Goal: Task Accomplishment & Management: Complete application form

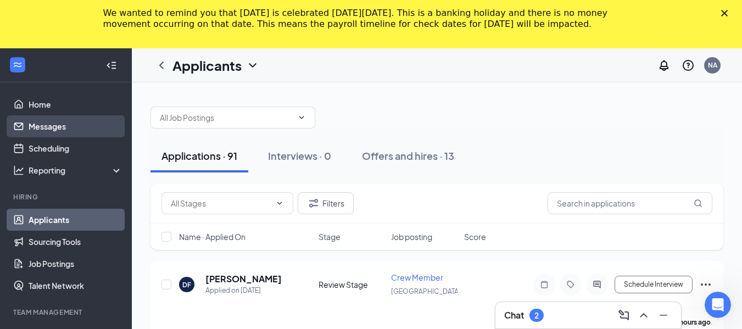
click at [54, 130] on link "Messages" at bounding box center [76, 126] width 94 height 22
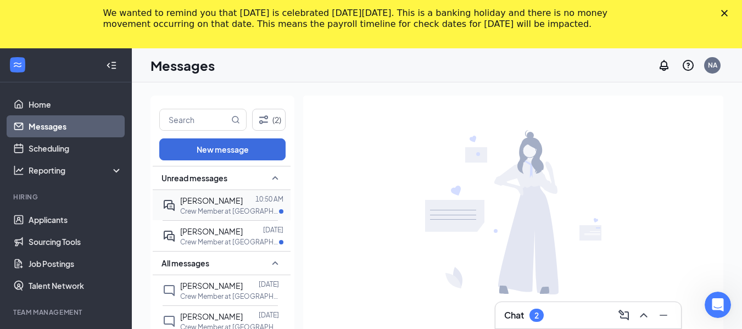
click at [235, 208] on p "Crew Member at Somerset" at bounding box center [229, 211] width 99 height 9
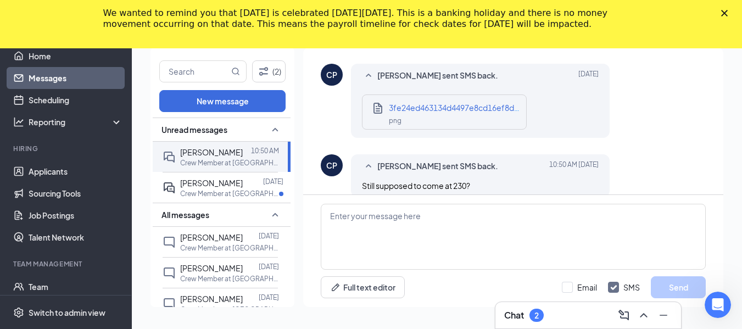
scroll to position [628, 0]
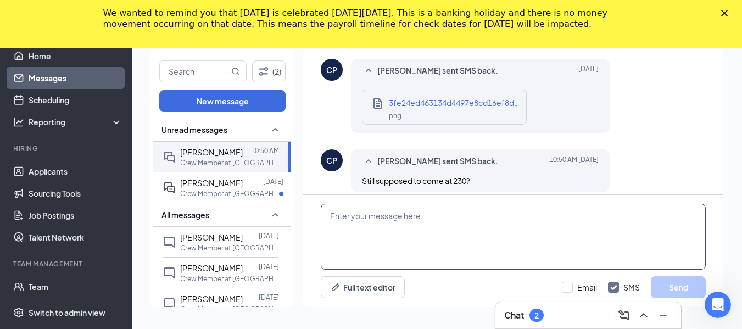
click at [466, 222] on textarea at bounding box center [513, 237] width 385 height 66
type textarea "yes i have you on the schdule"
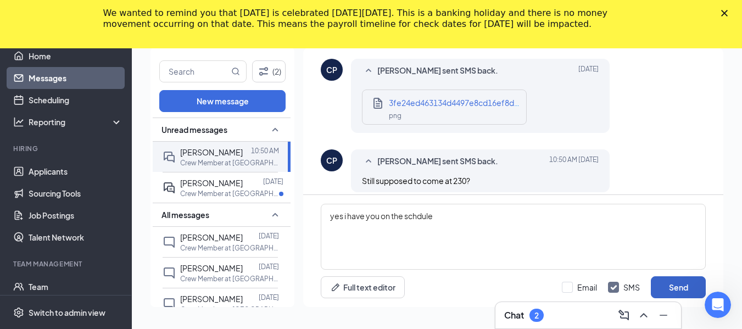
click at [672, 286] on button "Send" at bounding box center [678, 287] width 55 height 22
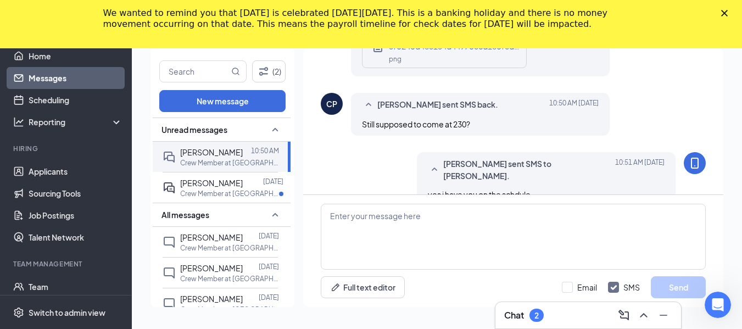
scroll to position [687, 0]
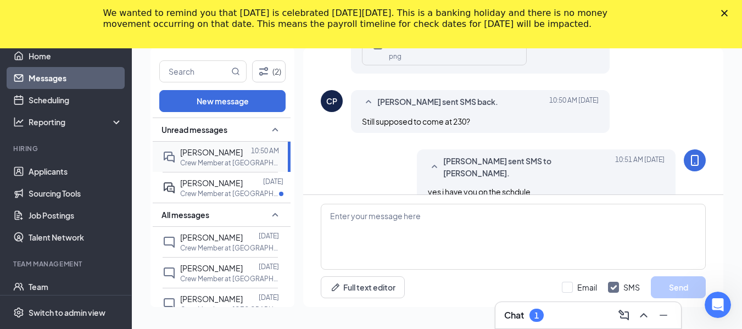
click at [243, 157] on div at bounding box center [247, 152] width 8 height 12
click at [51, 55] on link "Home" at bounding box center [76, 56] width 94 height 22
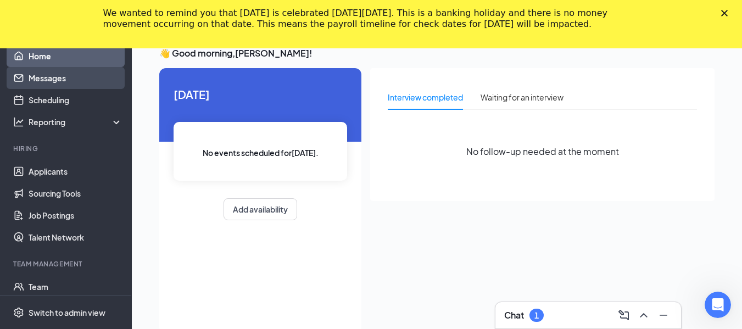
click at [54, 85] on link "Messages" at bounding box center [76, 78] width 94 height 22
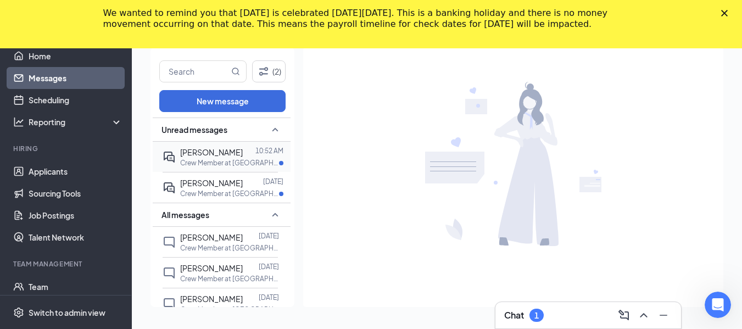
click at [233, 163] on p "Crew Member at Somerset" at bounding box center [229, 162] width 99 height 9
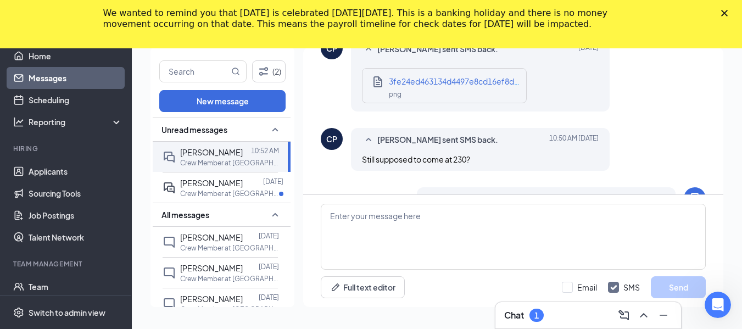
scroll to position [585, 0]
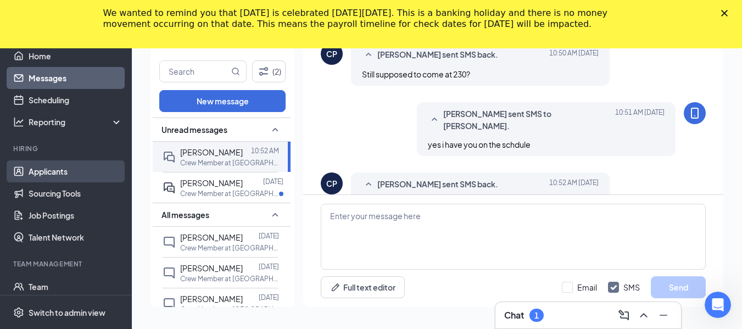
click at [47, 166] on link "Applicants" at bounding box center [76, 171] width 94 height 22
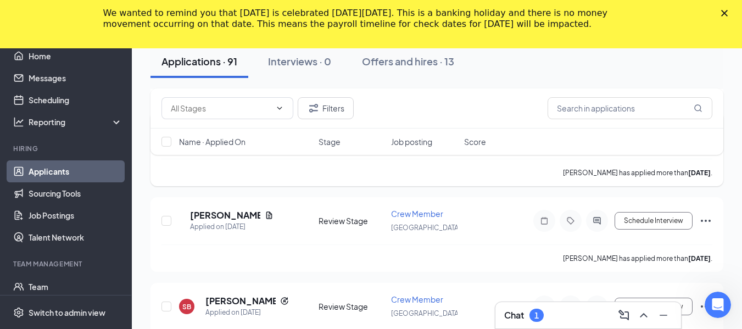
scroll to position [1532, 0]
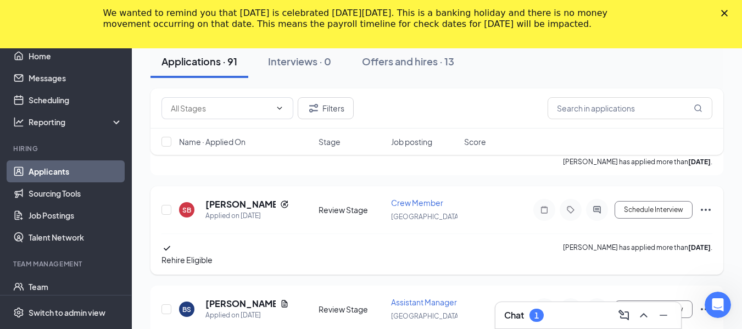
click at [708, 216] on icon "Ellipses" at bounding box center [705, 209] width 13 height 13
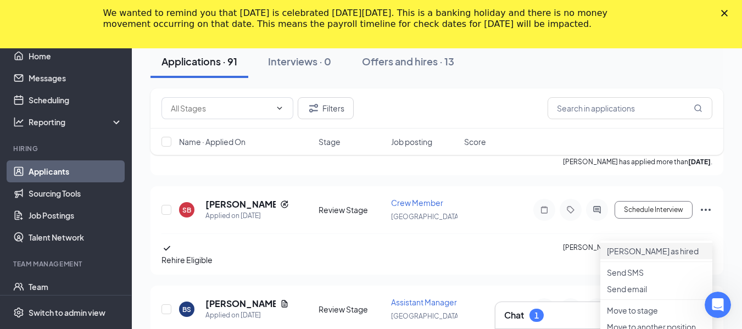
click at [667, 255] on p "Mark as hired" at bounding box center [656, 251] width 99 height 11
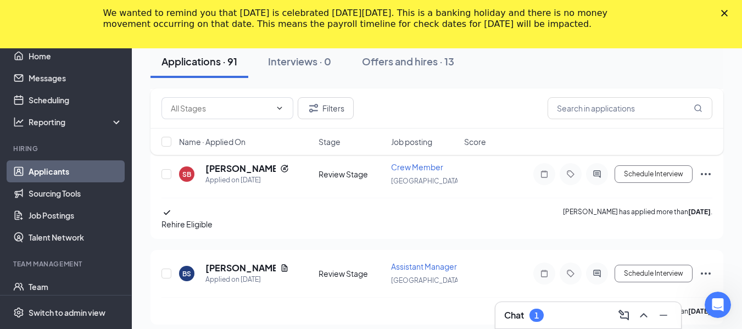
scroll to position [1587, 0]
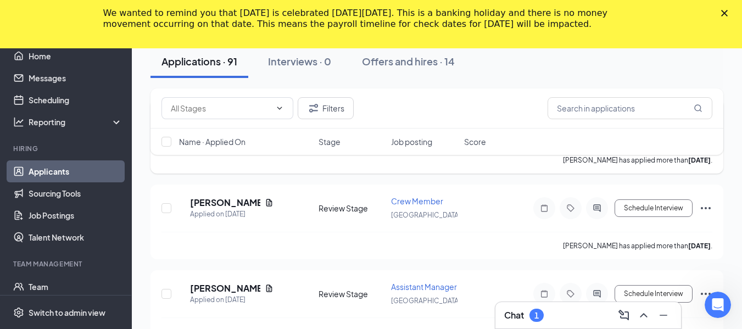
scroll to position [1257, 0]
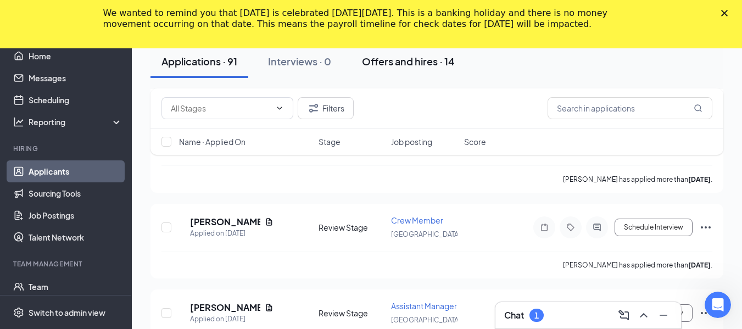
click at [410, 61] on div "Offers and hires · 14" at bounding box center [408, 61] width 93 height 14
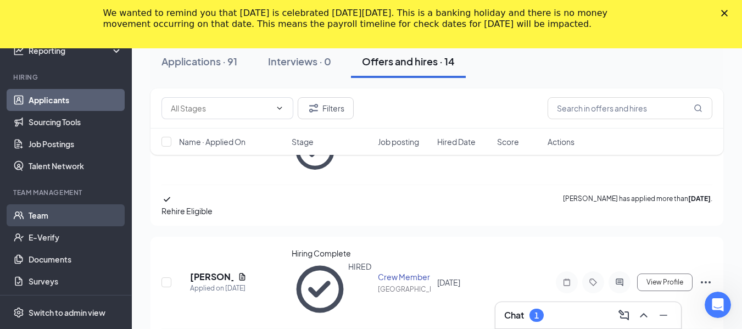
scroll to position [73, 0]
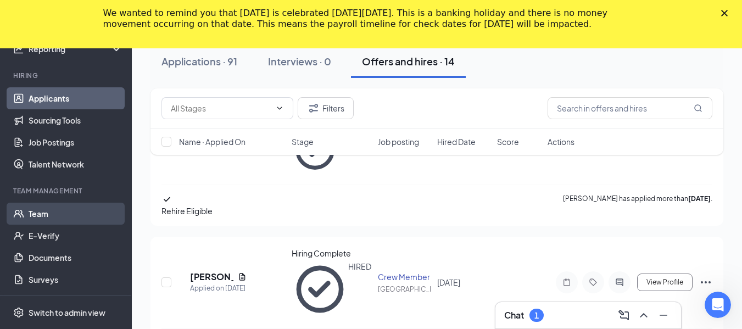
click at [57, 217] on link "Team" at bounding box center [76, 214] width 94 height 22
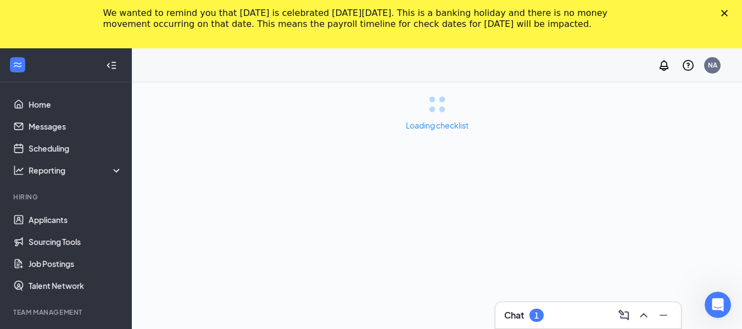
click at [728, 13] on icon "Close" at bounding box center [724, 13] width 7 height 7
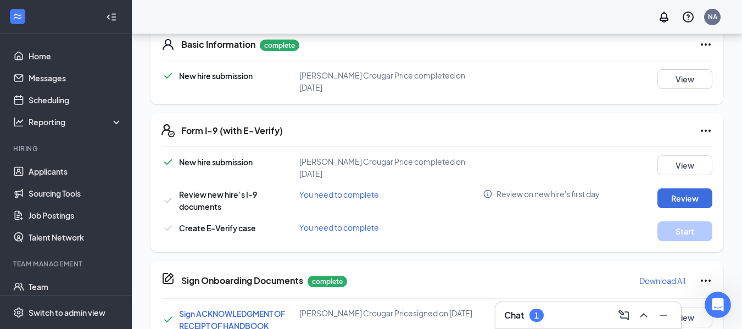
scroll to position [275, 0]
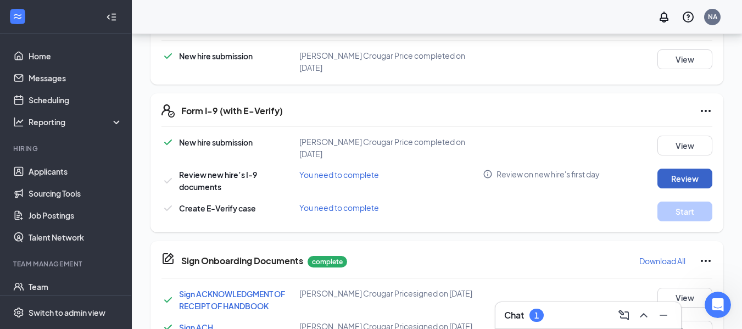
click at [669, 176] on button "Review" at bounding box center [685, 179] width 55 height 20
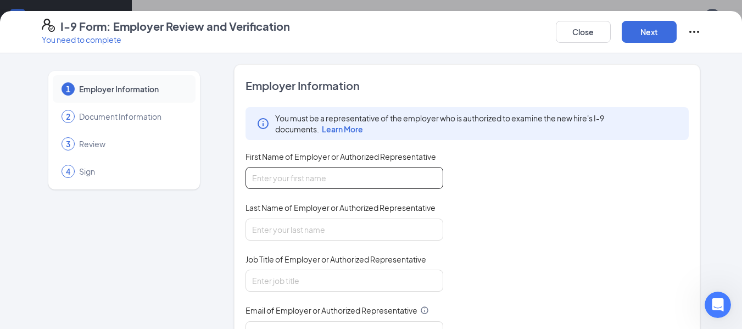
click at [307, 184] on input "First Name of Employer or Authorized Representative" at bounding box center [345, 178] width 198 height 22
type input "Natoshia"
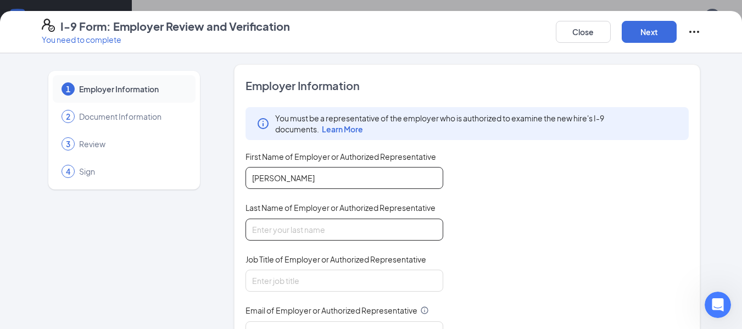
type input "alsip"
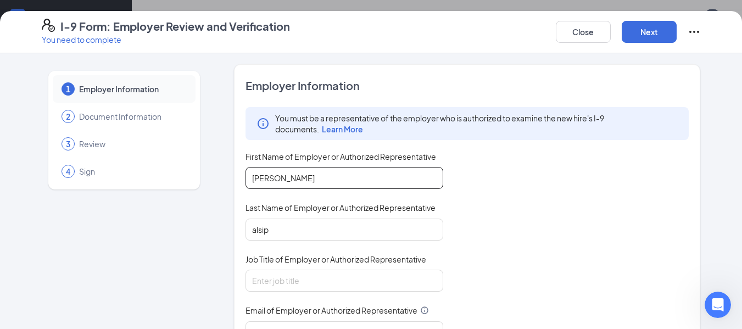
type input "6064858857"
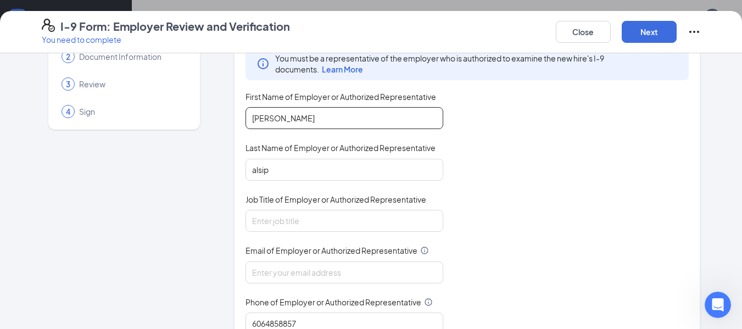
scroll to position [55, 0]
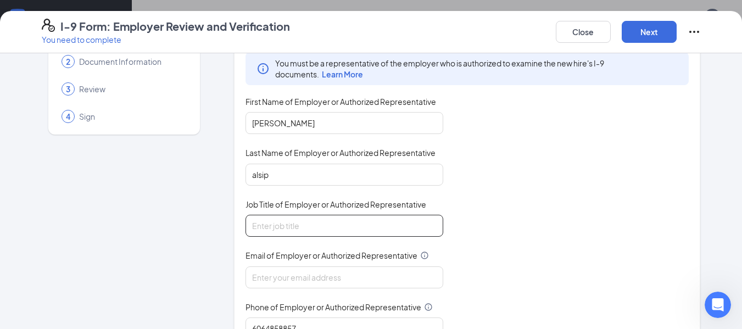
click at [285, 226] on input "Job Title of Employer or Authorized Representative" at bounding box center [345, 226] width 198 height 22
type input "GENERAL MANAGER"
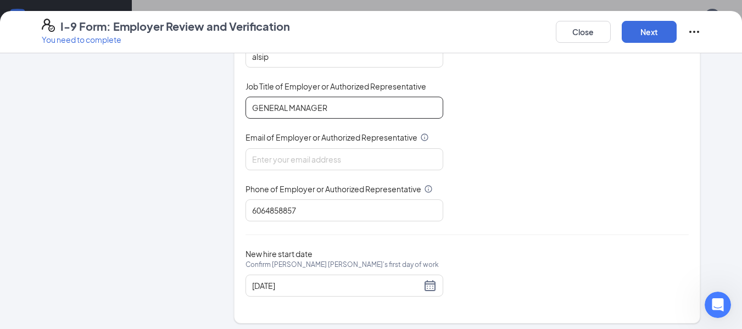
scroll to position [179, 0]
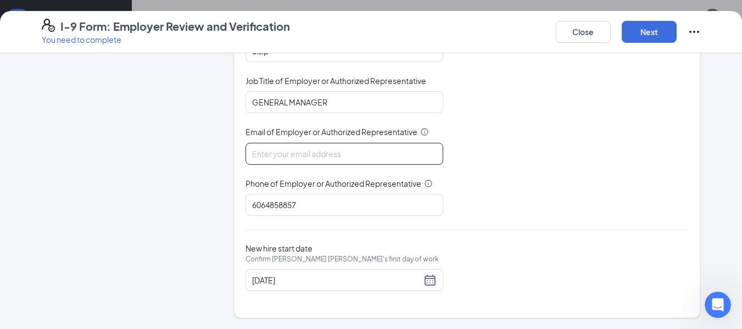
click at [304, 156] on input "Email of Employer or Authorized Representative" at bounding box center [345, 154] width 198 height 22
type input "NATOSHIA.ALSIP@GMAIL.COM"
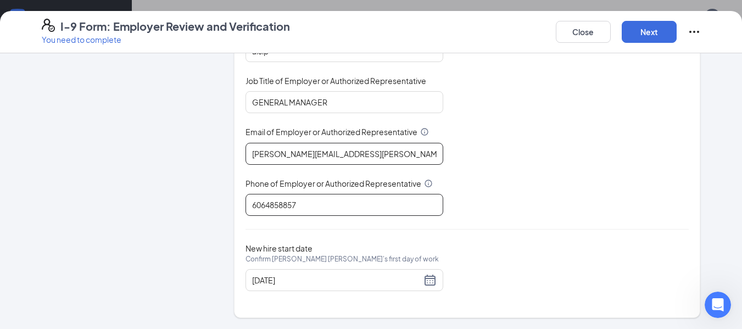
scroll to position [310, 0]
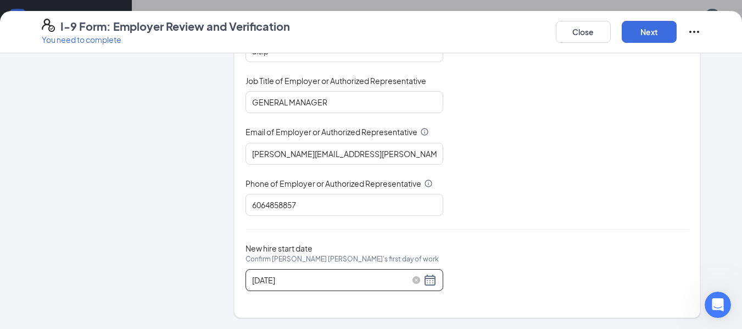
click at [430, 277] on div "08/22/2025" at bounding box center [344, 280] width 185 height 13
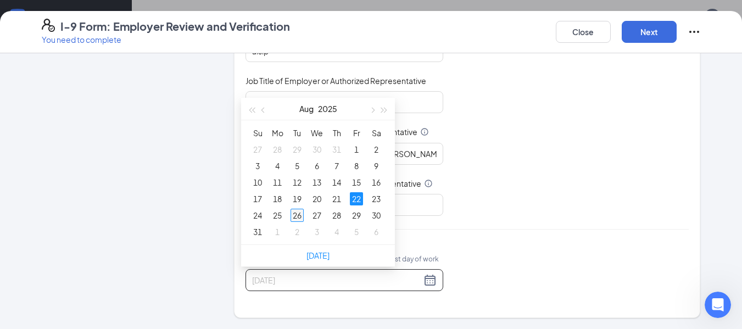
type input "08/26/2025"
click at [299, 213] on div "26" at bounding box center [297, 215] width 13 height 13
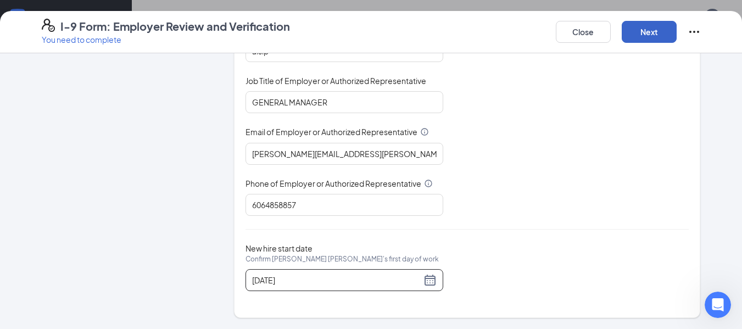
click at [661, 35] on button "Next" at bounding box center [649, 32] width 55 height 22
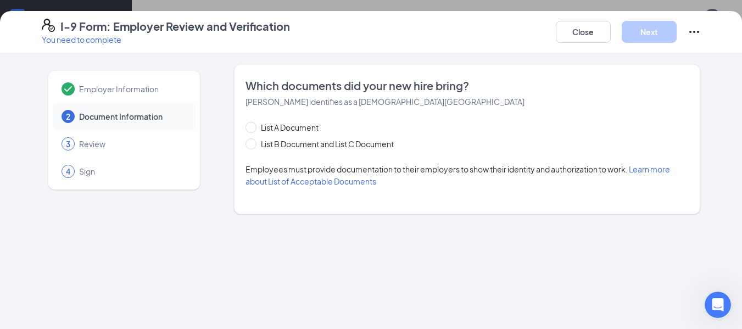
scroll to position [0, 0]
click at [257, 140] on span "List B Document and List C Document" at bounding box center [328, 144] width 142 height 12
click at [253, 140] on input "List B Document and List C Document" at bounding box center [250, 142] width 8 height 8
radio input "true"
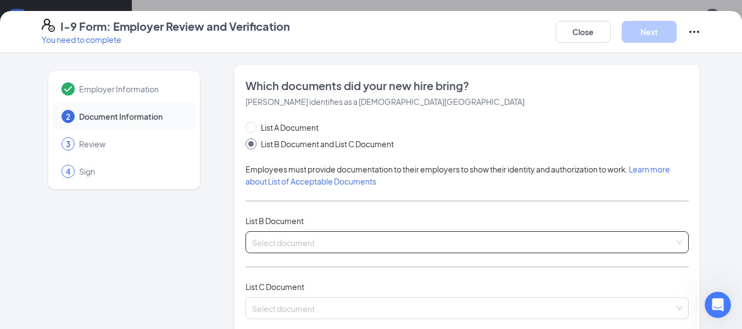
click at [374, 243] on input "search" at bounding box center [463, 240] width 423 height 16
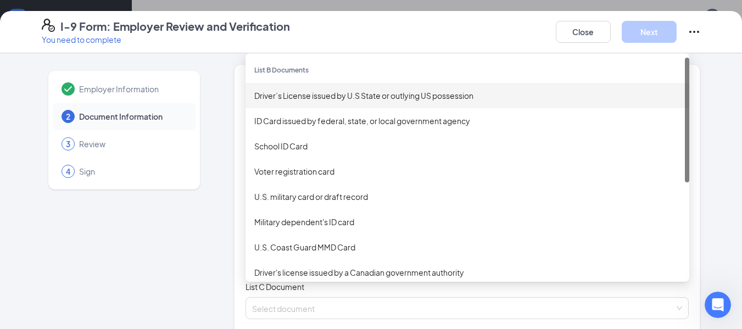
click at [289, 100] on div "Driver’s License issued by U.S State or outlying US possession" at bounding box center [467, 96] width 426 height 12
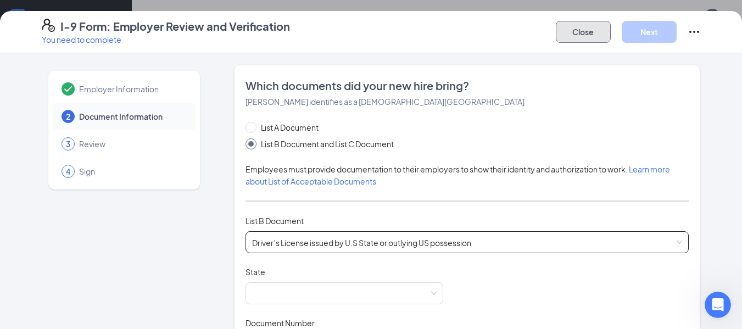
click at [596, 36] on button "Close" at bounding box center [583, 32] width 55 height 22
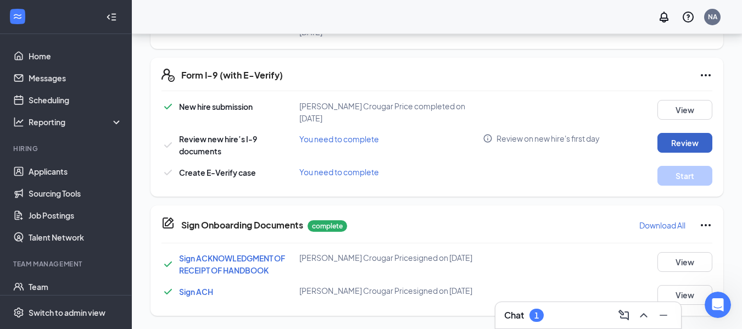
click at [681, 146] on button "Review" at bounding box center [685, 143] width 55 height 20
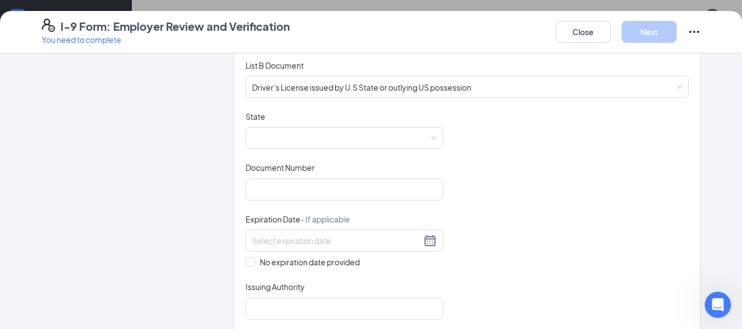
scroll to position [165, 0]
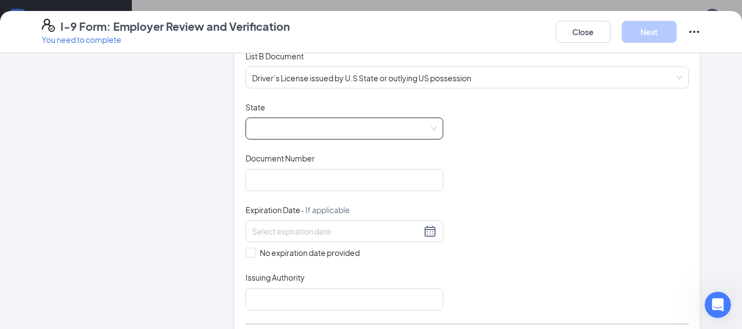
click at [383, 127] on span at bounding box center [344, 128] width 185 height 21
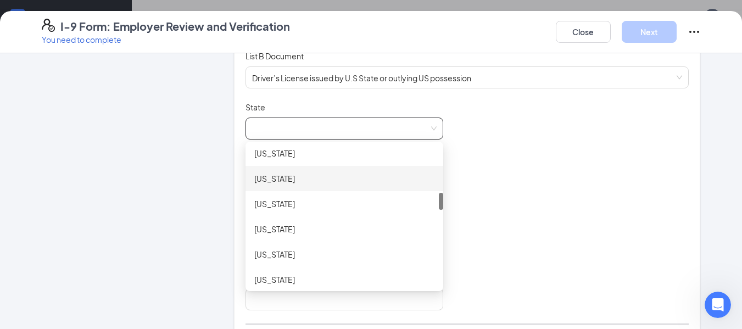
scroll to position [440, 0]
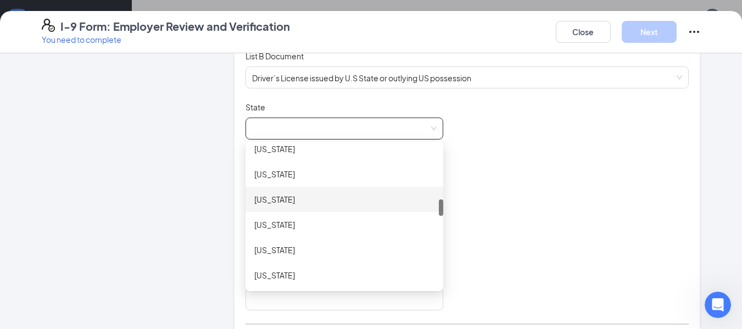
click at [292, 199] on div "Kentucky" at bounding box center [344, 199] width 180 height 12
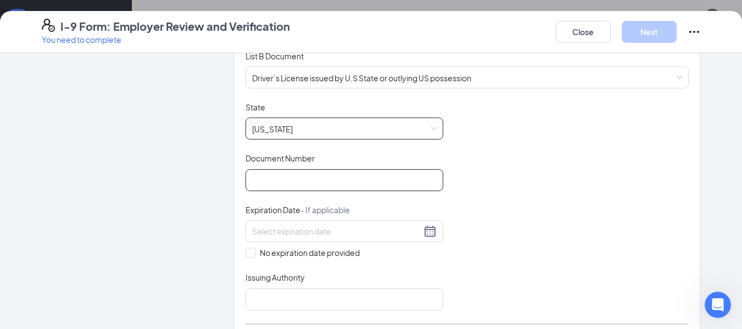
click at [349, 186] on input "Document Number" at bounding box center [345, 180] width 198 height 22
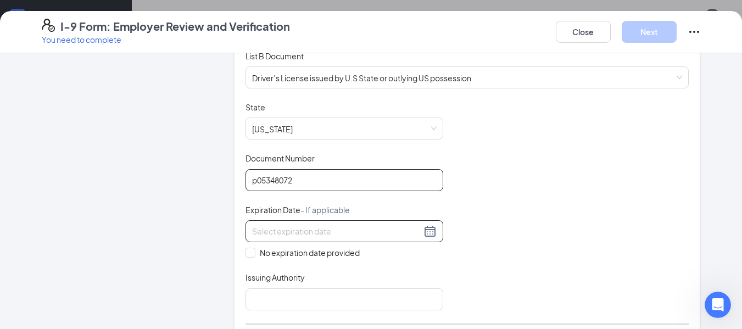
type input "p05348072"
click at [426, 232] on div at bounding box center [344, 231] width 185 height 13
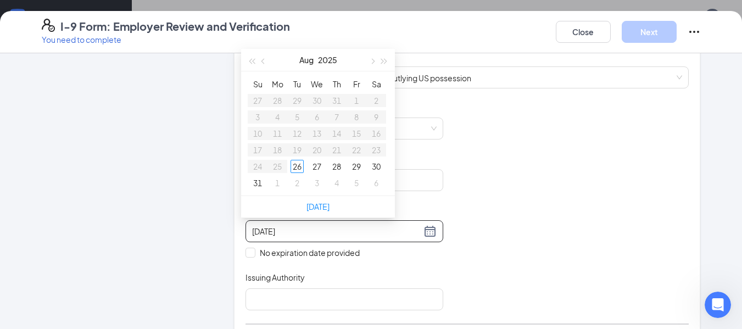
type input "08/28/2025"
click at [382, 61] on span "button" at bounding box center [384, 61] width 5 height 5
click at [382, 60] on span "button" at bounding box center [384, 61] width 5 height 5
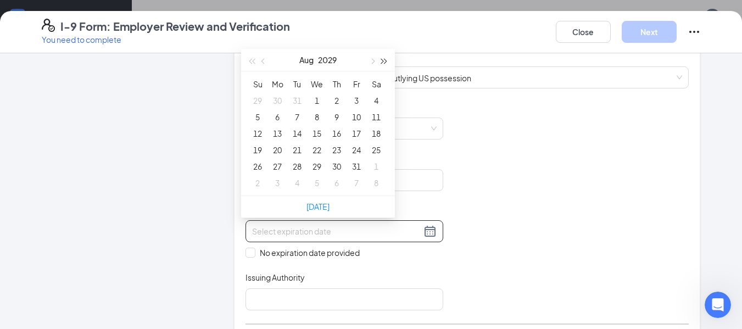
click at [382, 60] on span "button" at bounding box center [384, 61] width 5 height 5
type input "07/30/2030"
click at [264, 59] on span "button" at bounding box center [264, 61] width 5 height 5
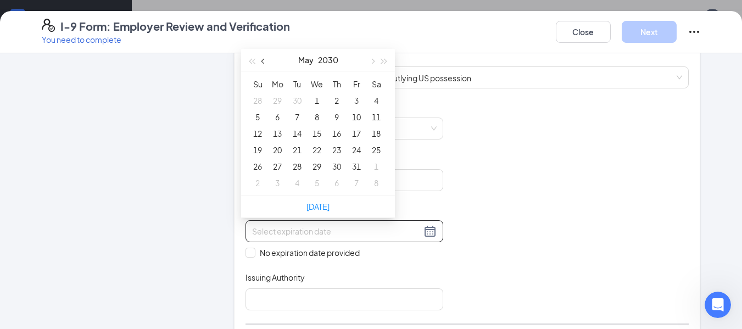
click at [264, 59] on span "button" at bounding box center [264, 61] width 5 height 5
type input "01/12/2030"
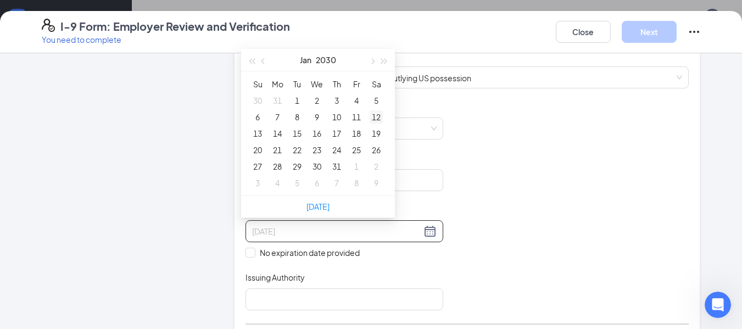
type input "01/12/2030"
click at [382, 118] on div "12" at bounding box center [376, 116] width 13 height 13
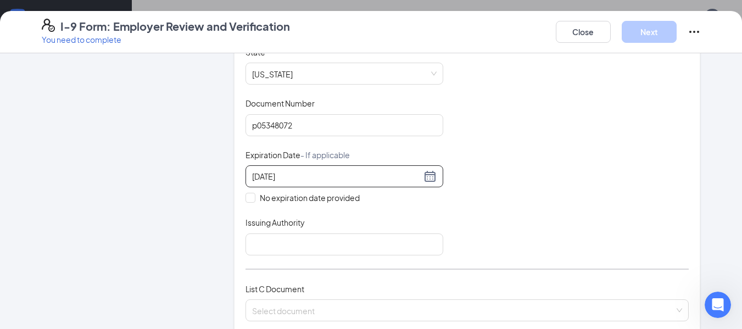
scroll to position [275, 0]
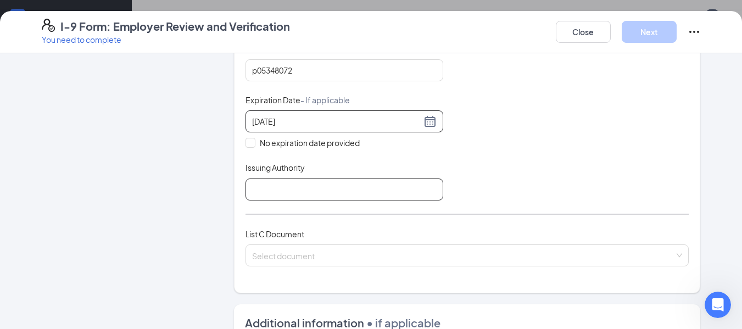
click at [363, 193] on input "Issuing Authority" at bounding box center [345, 190] width 198 height 22
type input "KY"
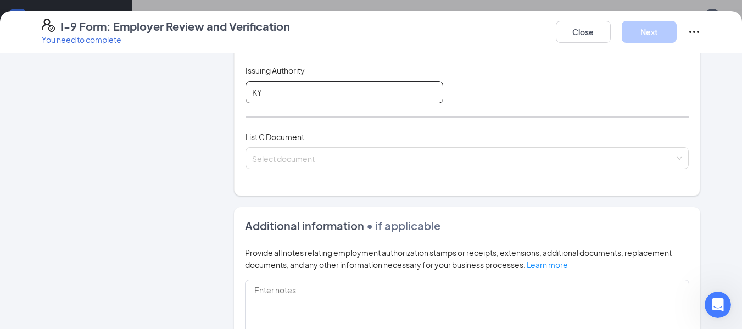
scroll to position [385, 0]
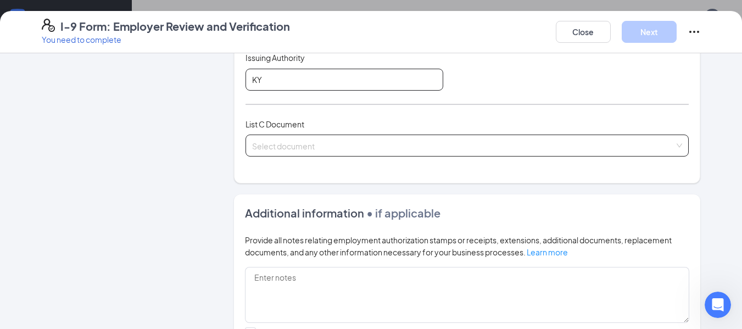
click at [370, 155] on span at bounding box center [463, 145] width 423 height 21
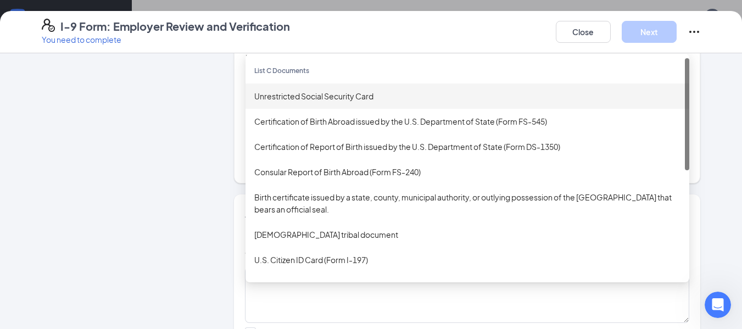
click at [313, 99] on div "Unrestricted Social Security Card" at bounding box center [467, 96] width 426 height 12
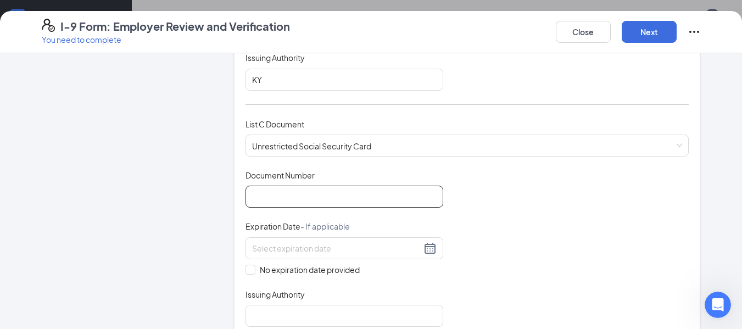
click at [315, 195] on input "Document Number" at bounding box center [345, 197] width 198 height 22
type input "218319847"
click at [241, 271] on div "Which documents did your new hire bring? Candace Crougar Price identifies as a …" at bounding box center [467, 17] width 467 height 674
click at [248, 270] on input "No expiration date provided" at bounding box center [250, 269] width 8 height 8
checkbox input "true"
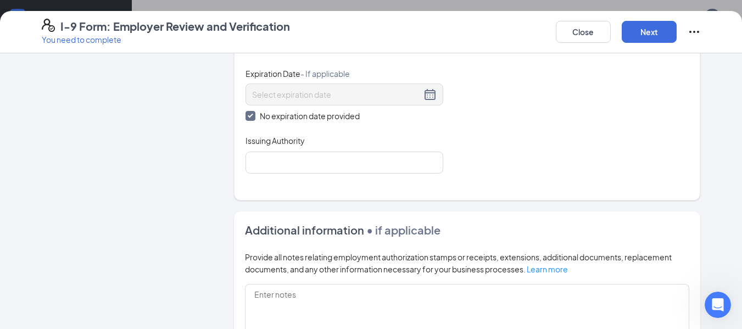
scroll to position [549, 0]
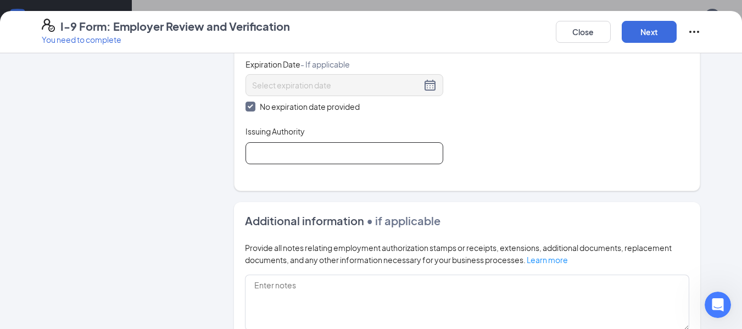
click at [290, 159] on input "Issuing Authority" at bounding box center [345, 153] width 198 height 22
type input "kentucky"
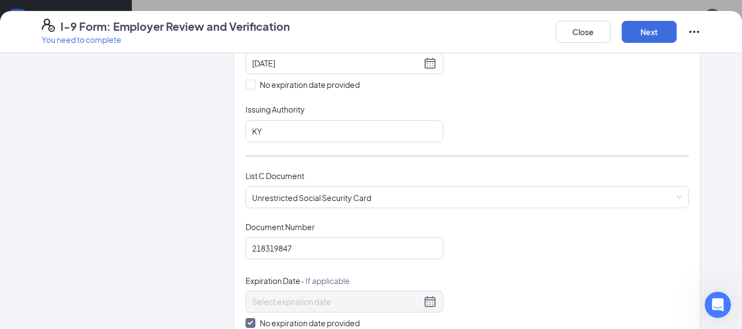
scroll to position [313, 0]
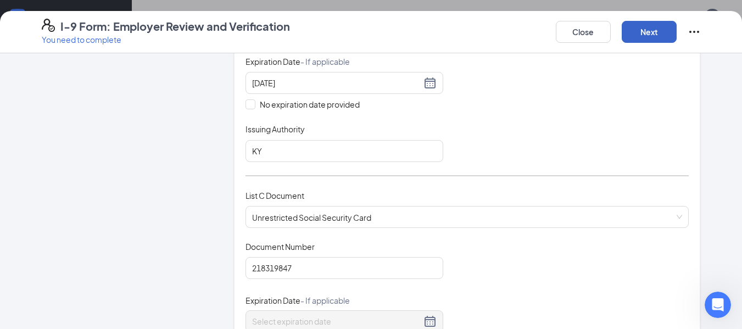
click at [648, 36] on button "Next" at bounding box center [649, 32] width 55 height 22
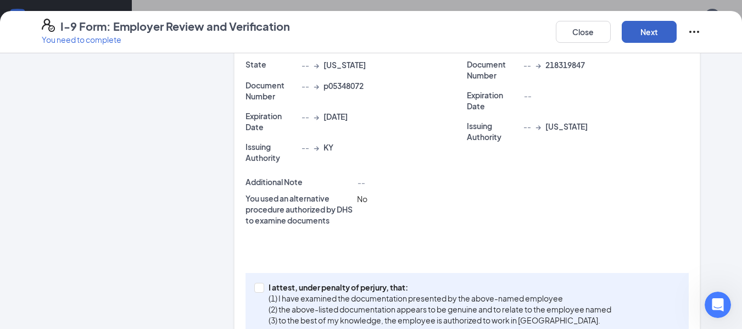
scroll to position [355, 0]
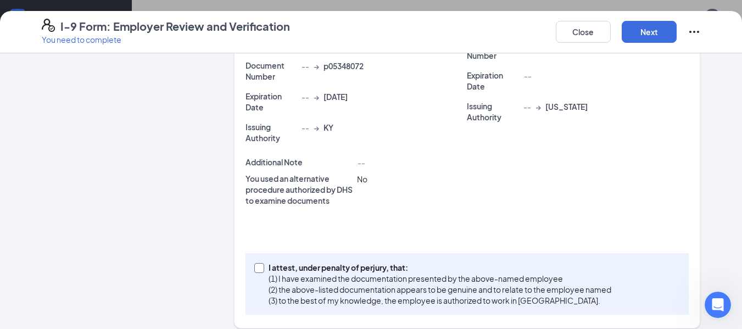
drag, startPoint x: 255, startPoint y: 257, endPoint x: 268, endPoint y: 252, distance: 13.6
click at [255, 263] on input "I attest, under penalty of perjury, that: (1) I have examined the documentation…" at bounding box center [258, 267] width 8 height 8
checkbox input "true"
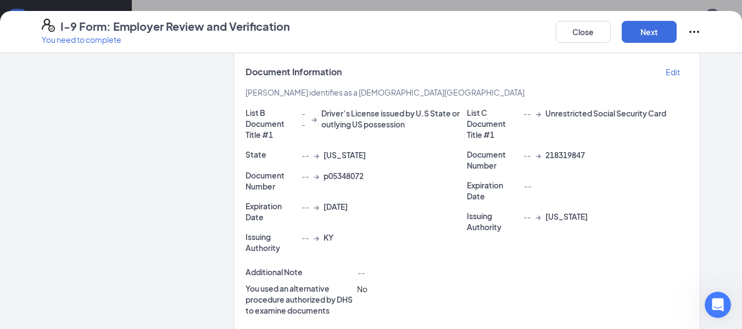
scroll to position [191, 0]
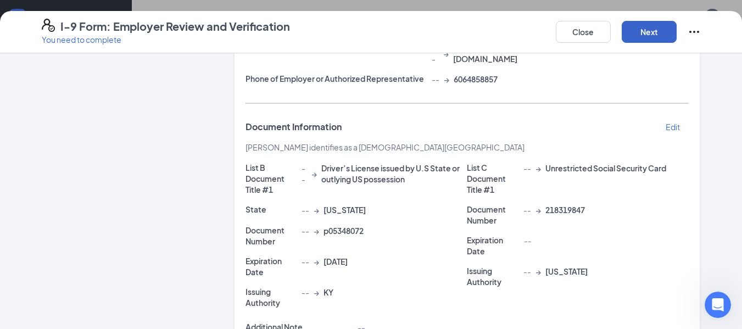
click at [665, 29] on button "Next" at bounding box center [649, 32] width 55 height 22
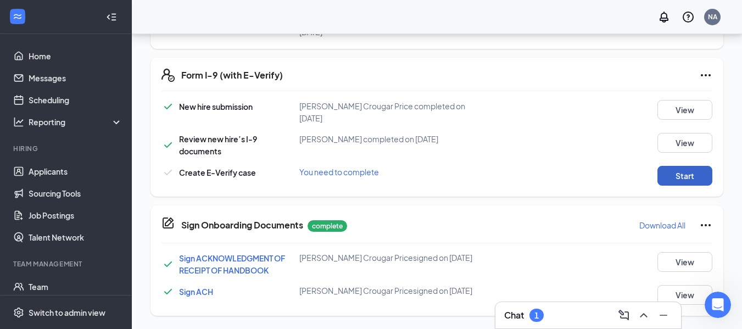
click at [668, 181] on button "Start" at bounding box center [685, 176] width 55 height 20
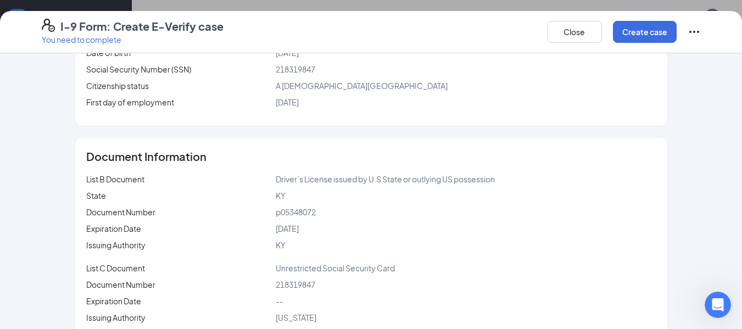
scroll to position [214, 0]
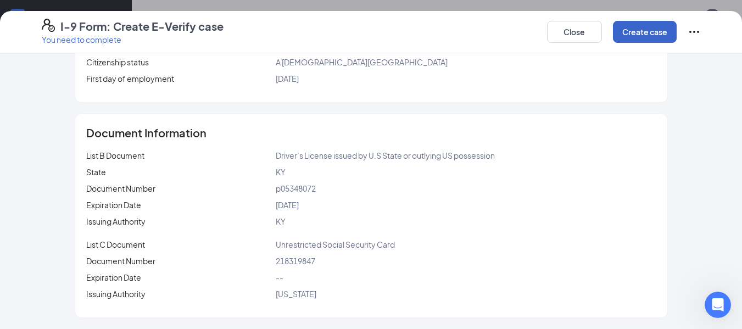
click at [654, 35] on button "Create case" at bounding box center [645, 32] width 64 height 22
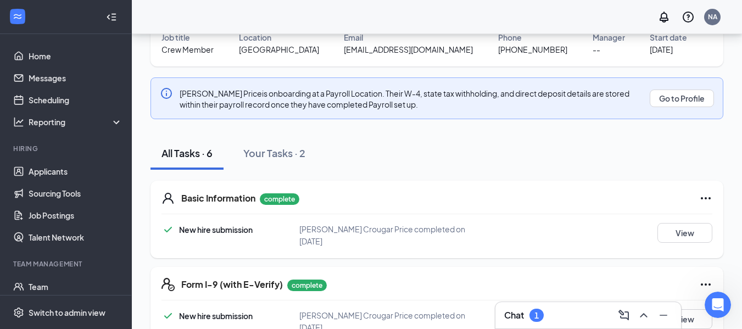
scroll to position [101, 0]
click at [274, 150] on div "Your Tasks · 2" at bounding box center [274, 154] width 62 height 14
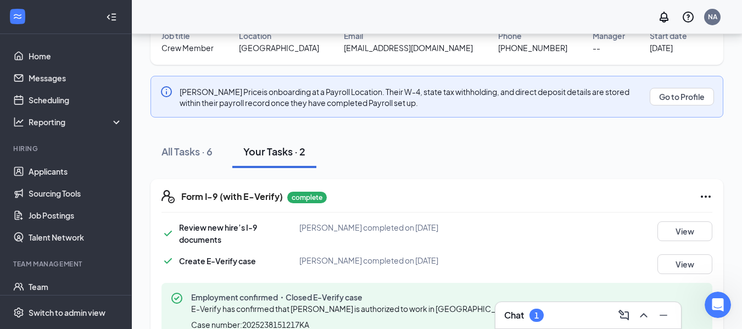
scroll to position [137, 0]
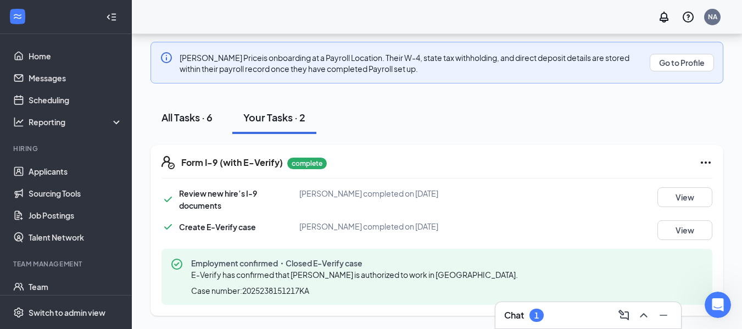
click at [188, 115] on div "All Tasks · 6" at bounding box center [187, 117] width 51 height 14
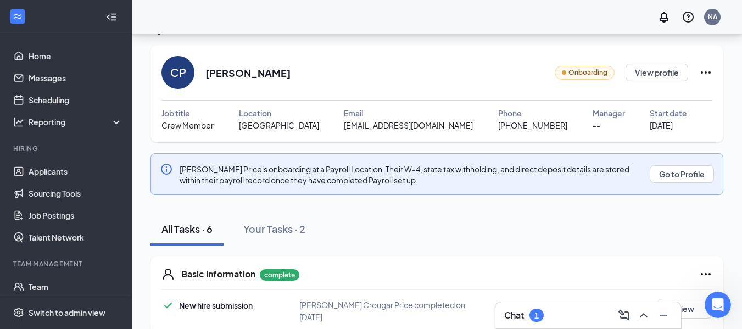
scroll to position [0, 0]
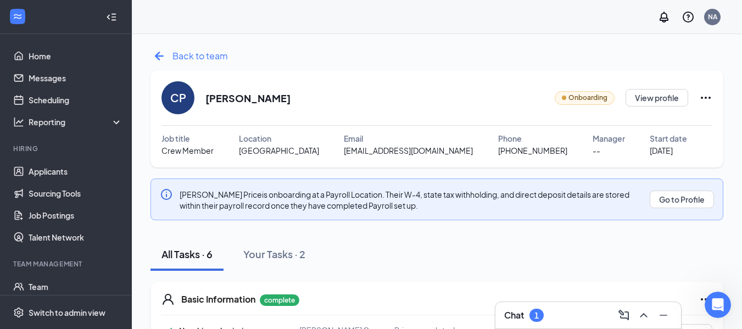
click at [194, 58] on span "Back to team" at bounding box center [200, 56] width 55 height 14
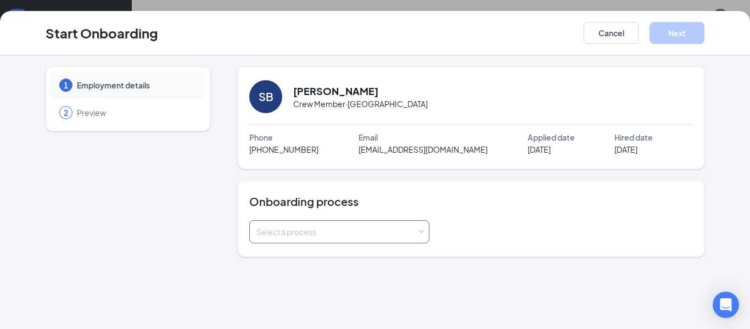
click at [422, 235] on div "Select a process" at bounding box center [340, 232] width 166 height 22
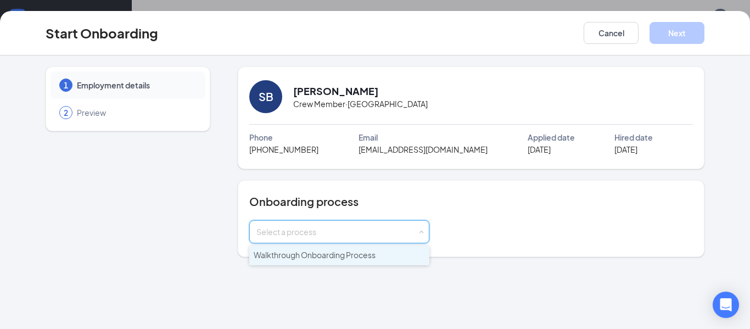
click at [414, 257] on li "Walkthrough Onboarding Process" at bounding box center [339, 256] width 180 height 20
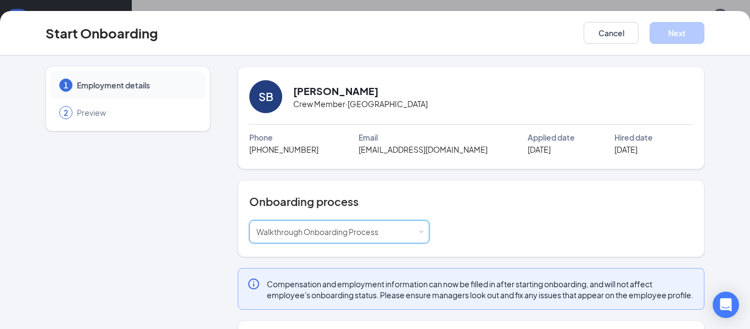
click at [432, 227] on div "Select a process Walkthrough Onboarding Process" at bounding box center [471, 231] width 444 height 23
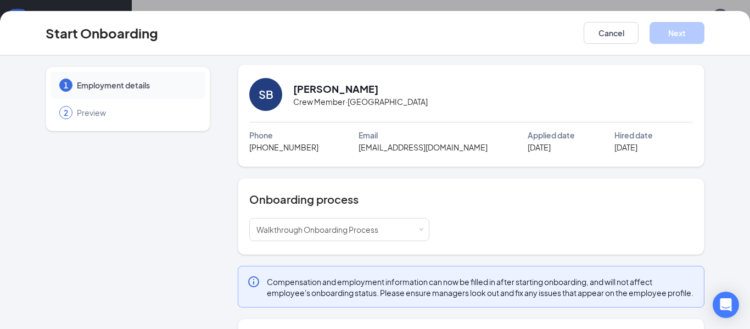
scroll to position [2, 0]
click at [416, 226] on div "Select a process Walkthrough Onboarding Process" at bounding box center [340, 230] width 166 height 22
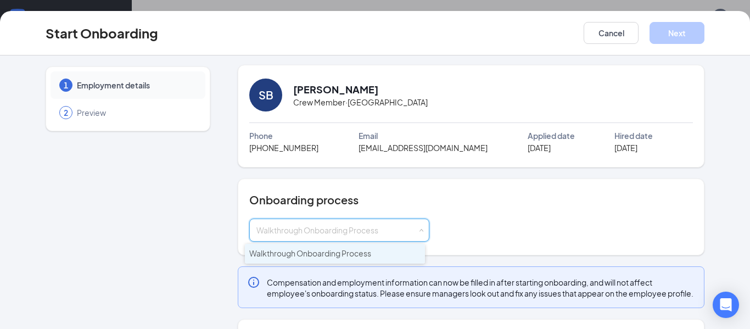
click at [424, 197] on h4 "Onboarding process" at bounding box center [471, 199] width 444 height 15
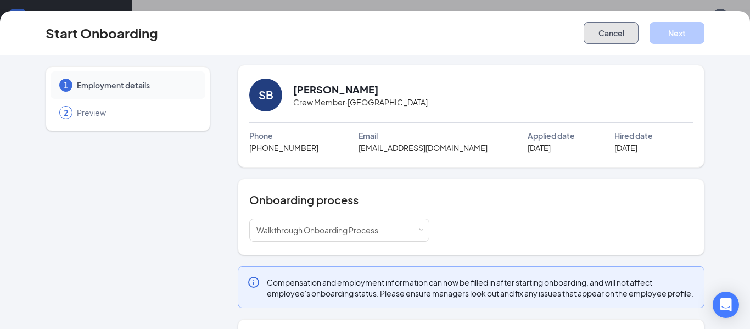
click at [596, 37] on button "Cancel" at bounding box center [611, 33] width 55 height 22
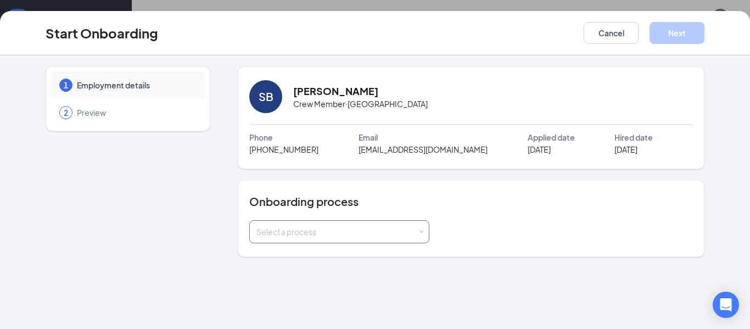
click at [419, 234] on span at bounding box center [421, 232] width 5 height 5
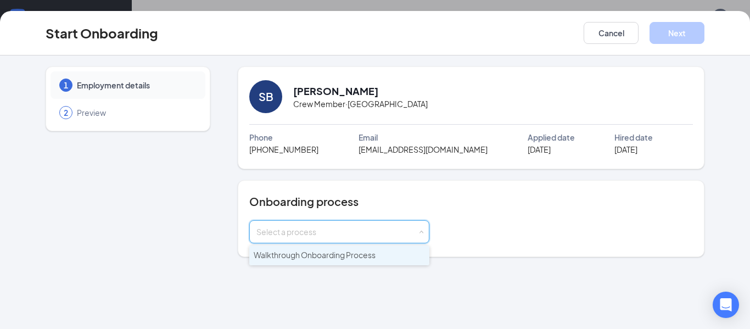
click at [412, 259] on li "Walkthrough Onboarding Process" at bounding box center [339, 256] width 180 height 20
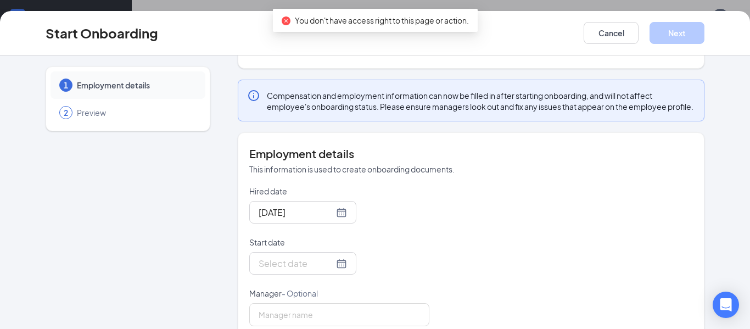
scroll to position [221, 0]
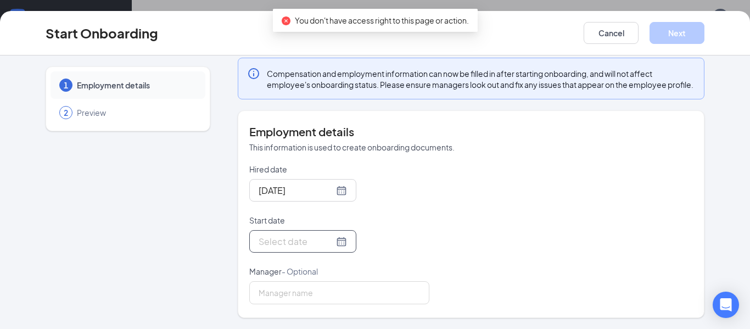
click at [325, 238] on div at bounding box center [303, 242] width 88 height 14
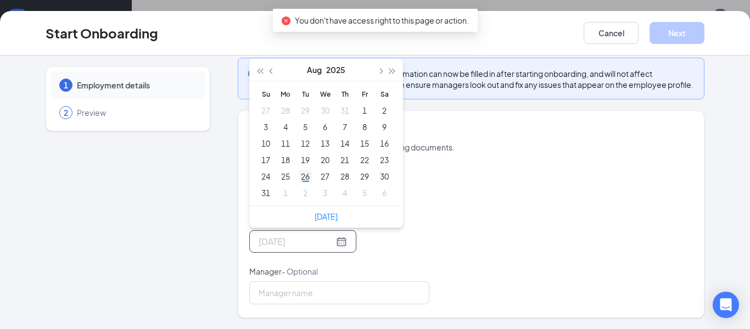
type input "[DATE]"
click at [299, 176] on div "26" at bounding box center [305, 176] width 13 height 13
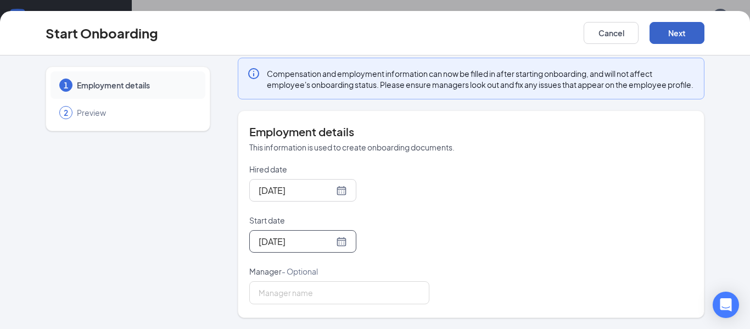
click at [677, 37] on button "Next" at bounding box center [677, 33] width 55 height 22
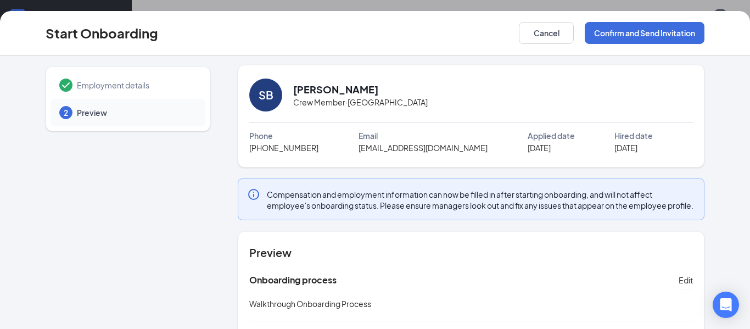
scroll to position [0, 0]
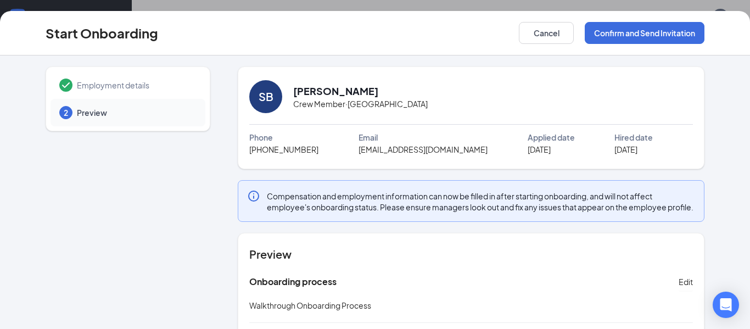
click at [147, 87] on span "Employment details" at bounding box center [136, 85] width 118 height 11
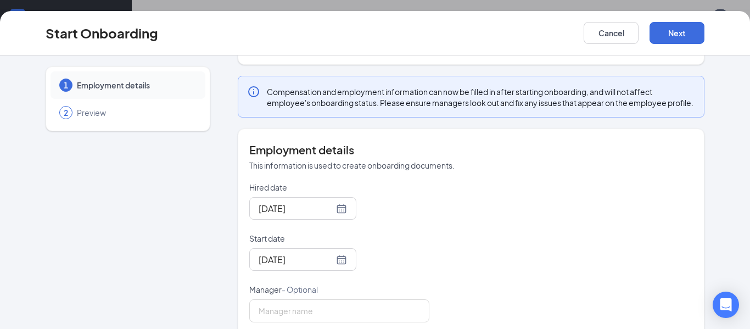
scroll to position [220, 0]
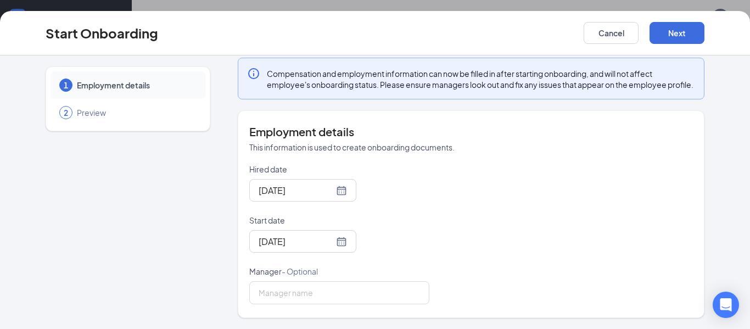
click at [283, 68] on span "Compensation and employment information can now be filled in after starting onb…" at bounding box center [481, 79] width 429 height 22
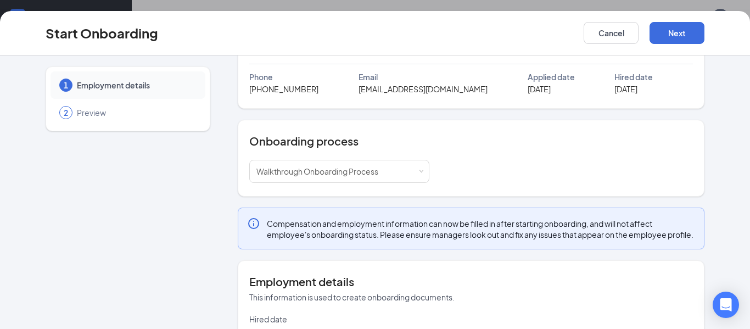
scroll to position [0, 0]
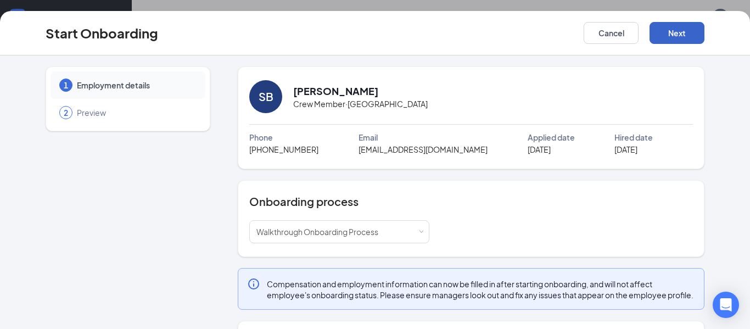
click at [684, 32] on button "Next" at bounding box center [677, 33] width 55 height 22
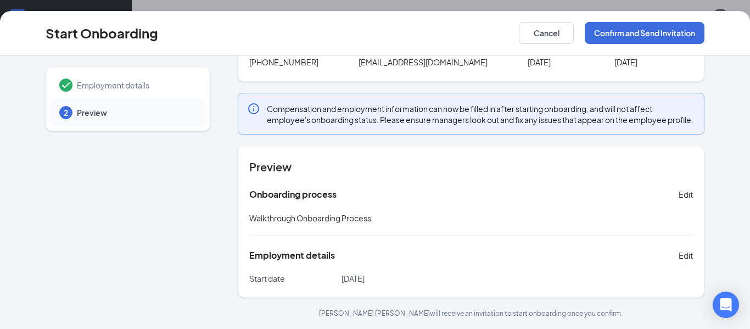
scroll to position [98, 0]
click at [644, 36] on button "Confirm and Send Invitation" at bounding box center [645, 33] width 120 height 22
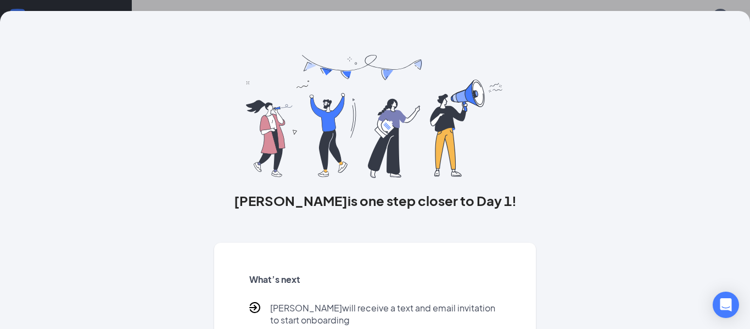
scroll to position [70, 0]
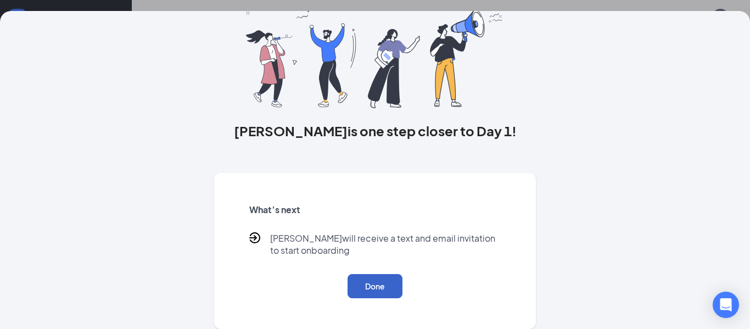
click at [385, 286] on button "Done" at bounding box center [375, 286] width 55 height 24
